Goal: Obtain resource: Download file/media

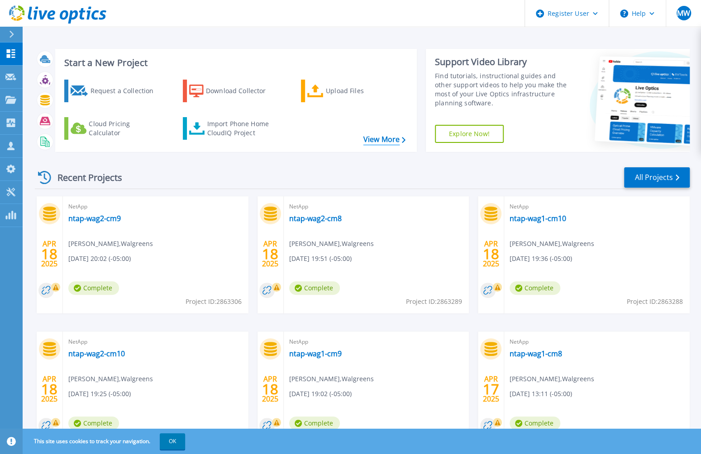
click at [389, 142] on link "View More" at bounding box center [384, 139] width 42 height 9
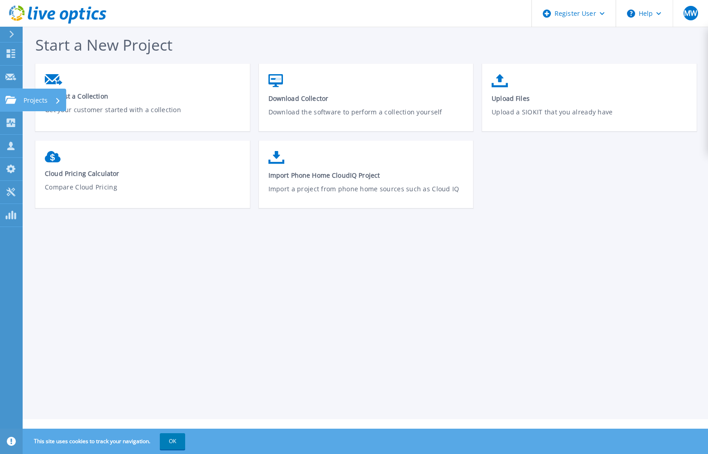
click at [8, 101] on icon at bounding box center [10, 100] width 11 height 8
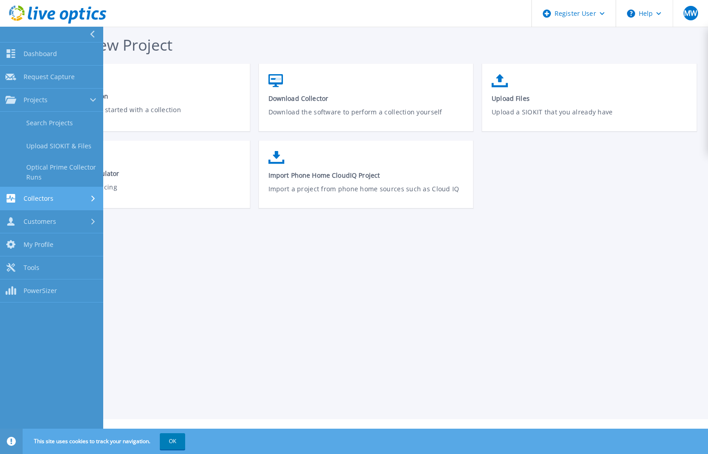
click at [58, 200] on div "Collectors" at bounding box center [51, 198] width 92 height 9
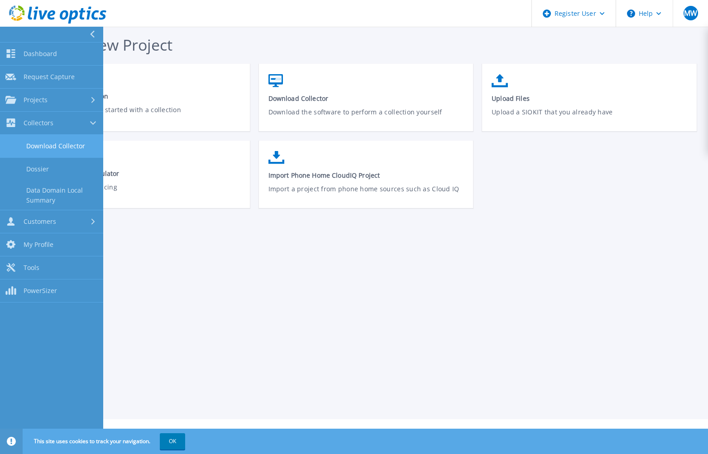
click at [49, 147] on link "Download Collector" at bounding box center [51, 146] width 103 height 23
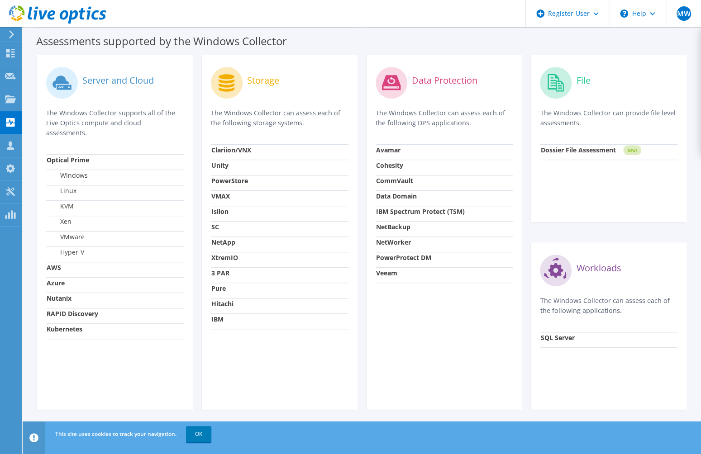
scroll to position [260, 0]
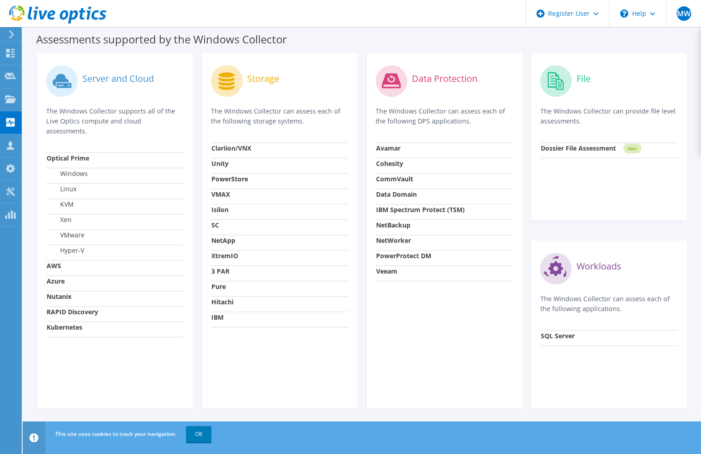
click at [228, 86] on circle at bounding box center [227, 81] width 32 height 32
click at [10, 189] on use at bounding box center [10, 191] width 9 height 9
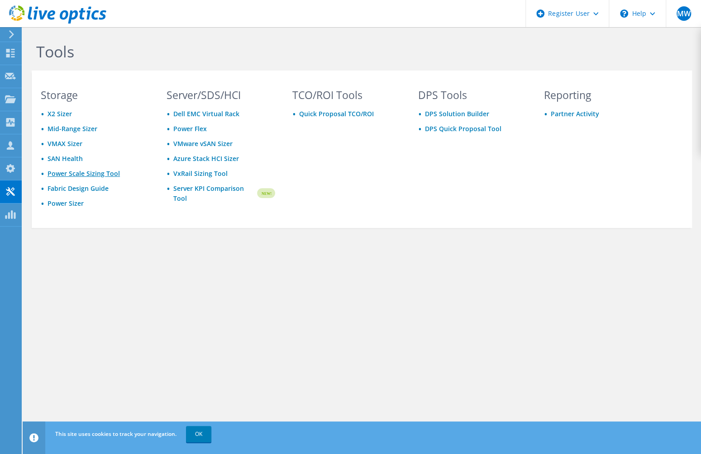
click at [99, 171] on link "Power Scale Sizing Tool" at bounding box center [84, 173] width 72 height 9
click at [10, 53] on icon at bounding box center [10, 53] width 11 height 9
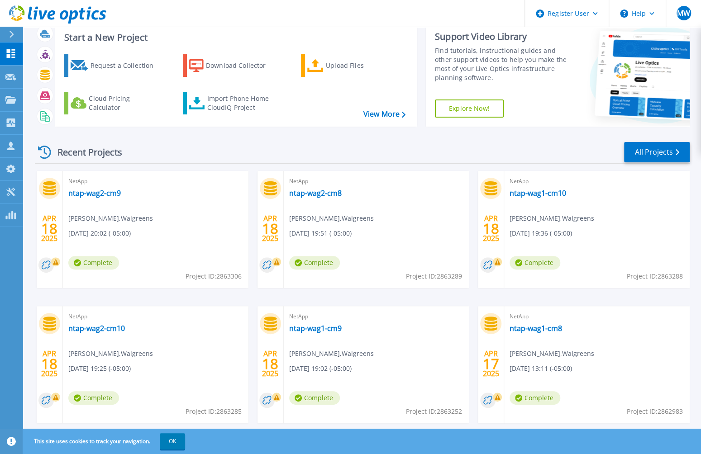
scroll to position [47, 0]
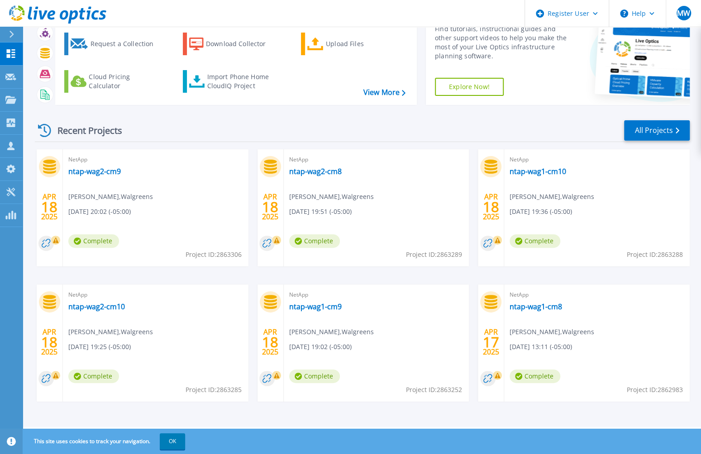
click at [35, 10] on icon at bounding box center [57, 14] width 97 height 19
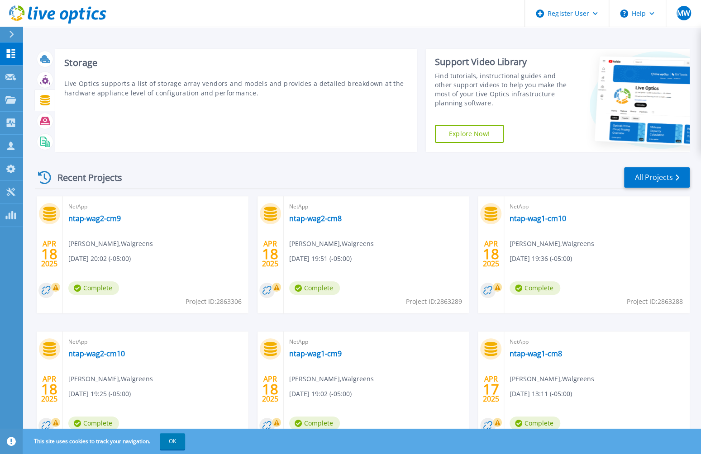
click at [43, 103] on icon at bounding box center [45, 100] width 10 height 10
click at [43, 101] on icon at bounding box center [45, 100] width 10 height 10
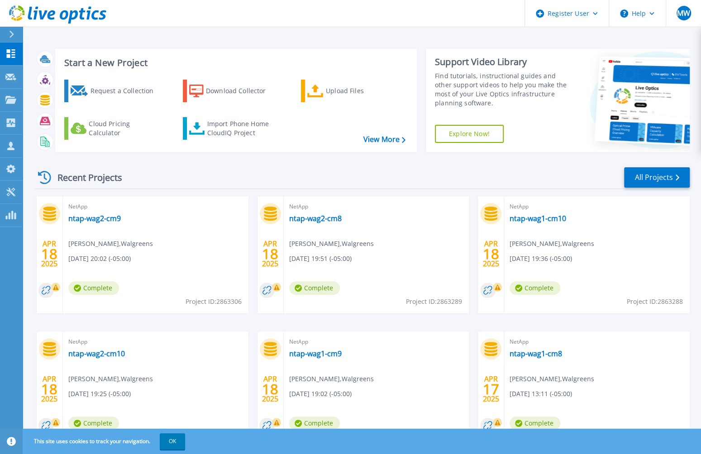
click at [463, 139] on link "Explore Now!" at bounding box center [469, 134] width 69 height 18
click at [378, 138] on link "View More" at bounding box center [384, 139] width 42 height 9
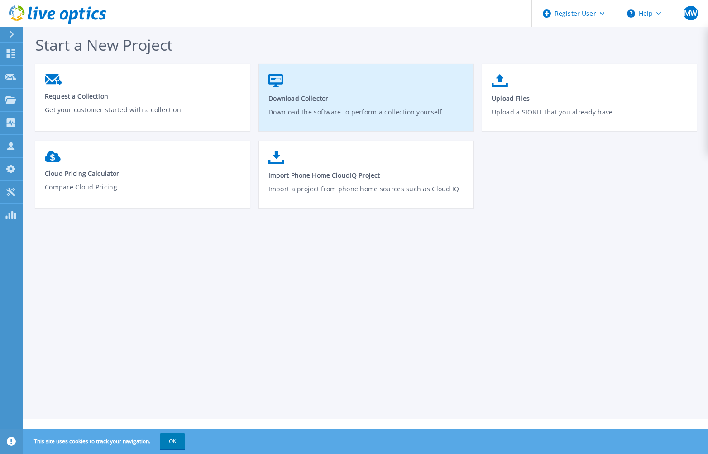
click at [289, 104] on link "Download Collector Download the software to perform a collection yourself" at bounding box center [366, 102] width 215 height 65
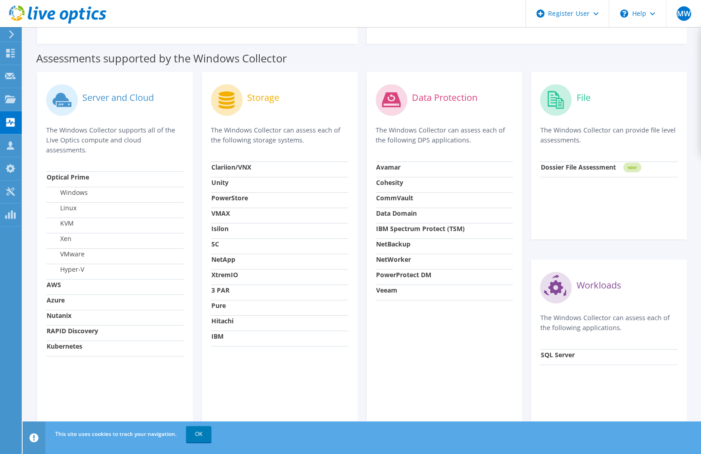
scroll to position [260, 0]
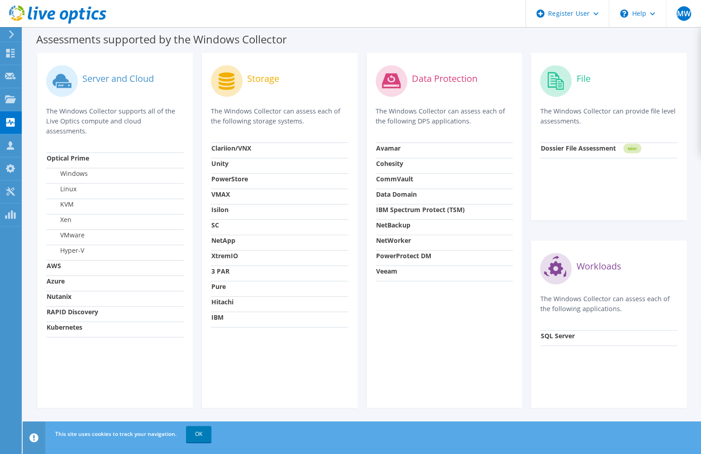
click at [241, 83] on circle at bounding box center [227, 81] width 32 height 32
click at [61, 17] on use at bounding box center [57, 14] width 97 height 18
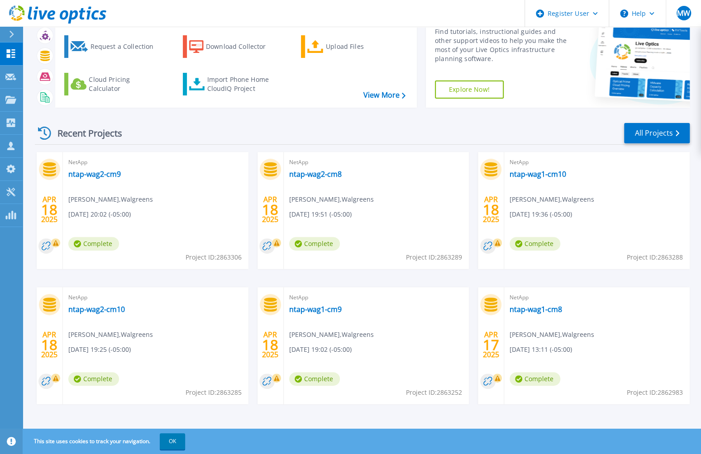
scroll to position [47, 0]
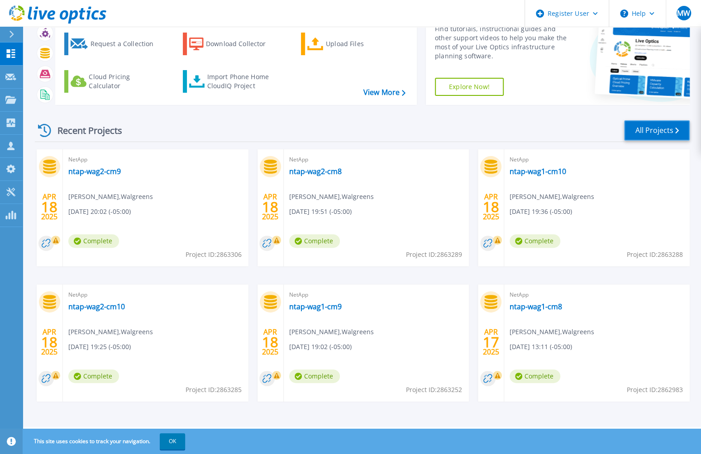
click at [660, 129] on link "All Projects" at bounding box center [657, 130] width 66 height 20
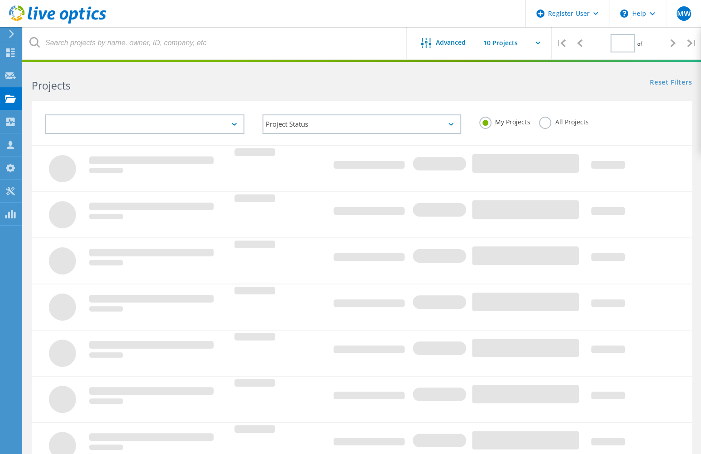
type input "1"
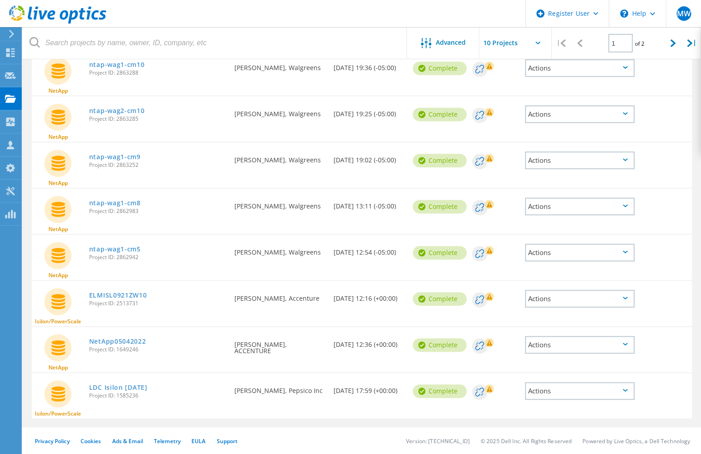
scroll to position [210, 0]
click at [117, 294] on link "ELMISL0921ZW10" at bounding box center [118, 295] width 58 height 6
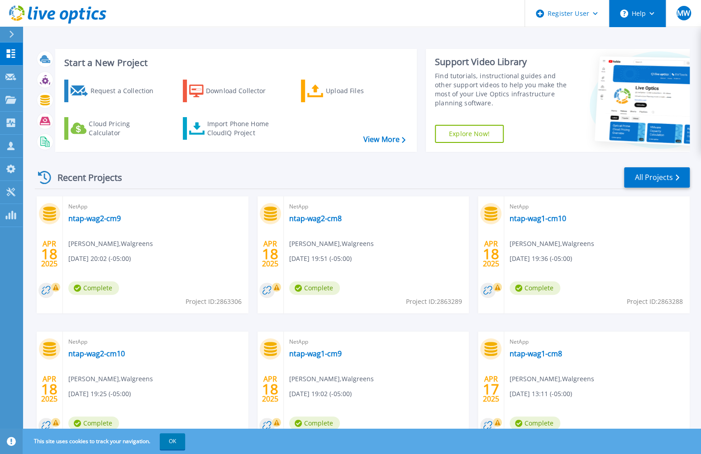
click at [642, 12] on button "Help" at bounding box center [637, 13] width 57 height 27
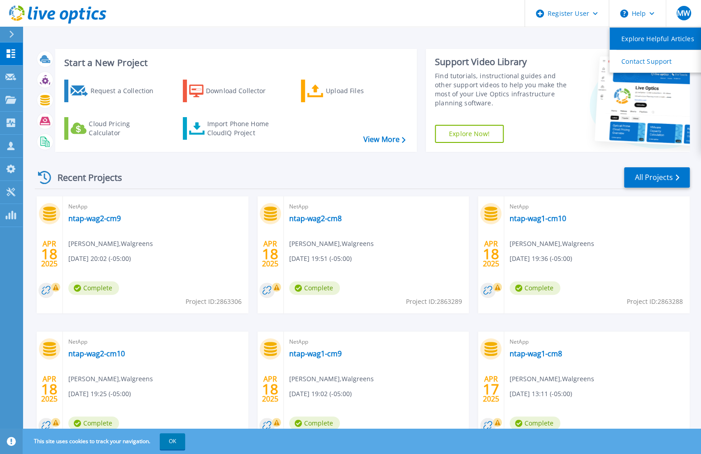
click at [643, 42] on link "Explore Helpful Articles" at bounding box center [660, 39] width 101 height 22
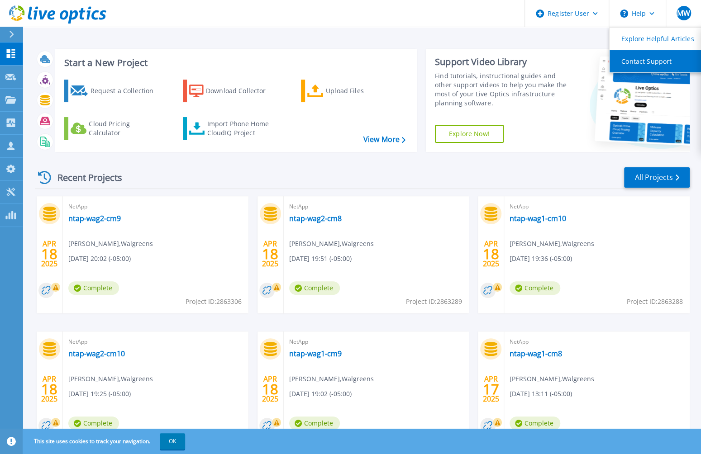
click at [638, 63] on link "Contact Support" at bounding box center [660, 61] width 101 height 22
